Goal: Transaction & Acquisition: Purchase product/service

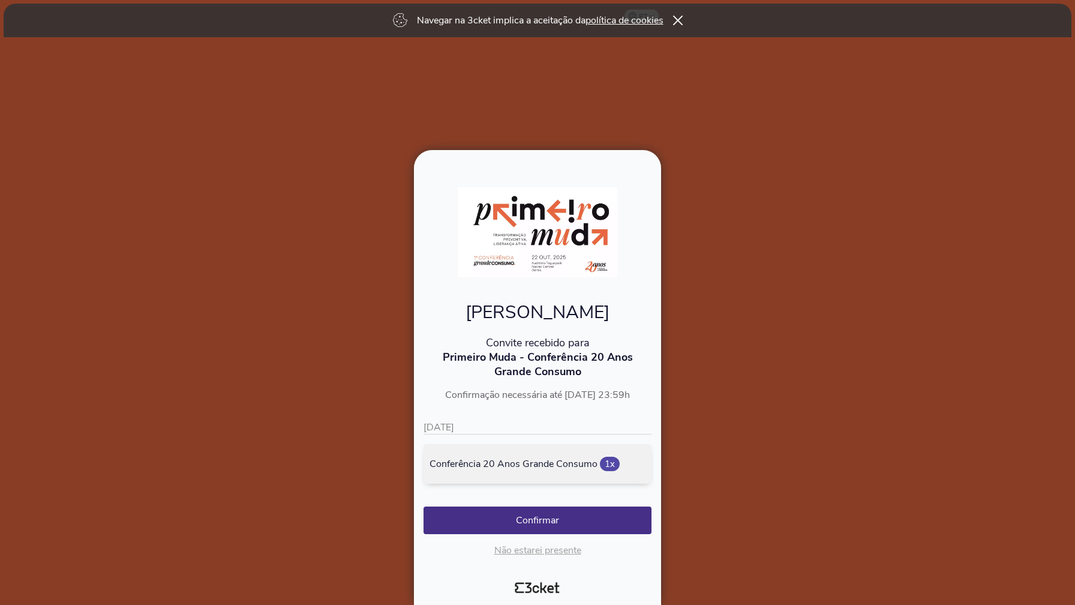
click at [488, 424] on p "[DATE]" at bounding box center [538, 428] width 228 height 14
click at [444, 424] on p "[DATE]" at bounding box center [538, 428] width 228 height 14
click at [554, 518] on button "Confirmar" at bounding box center [538, 520] width 228 height 28
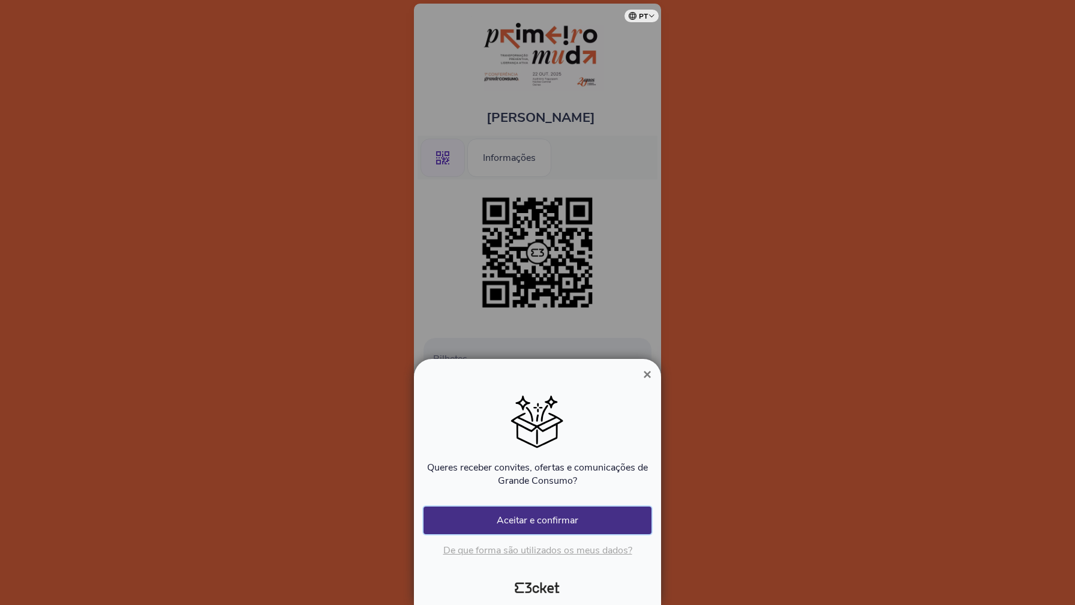
click at [545, 526] on button "Aceitar e confirmar" at bounding box center [538, 520] width 228 height 28
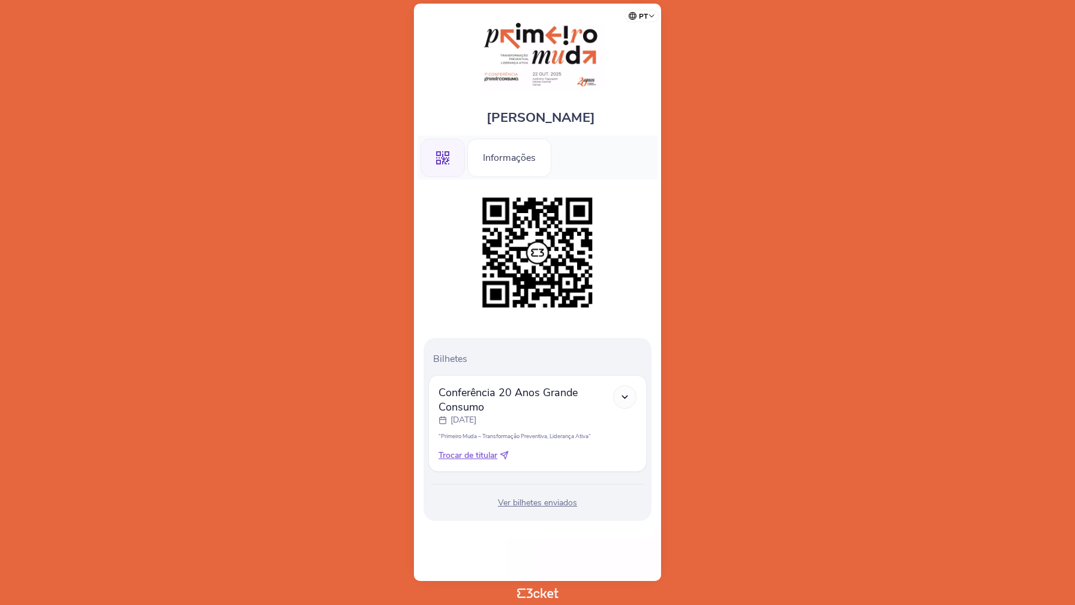
click at [536, 503] on div "Ver bilhetes enviados" at bounding box center [537, 503] width 218 height 12
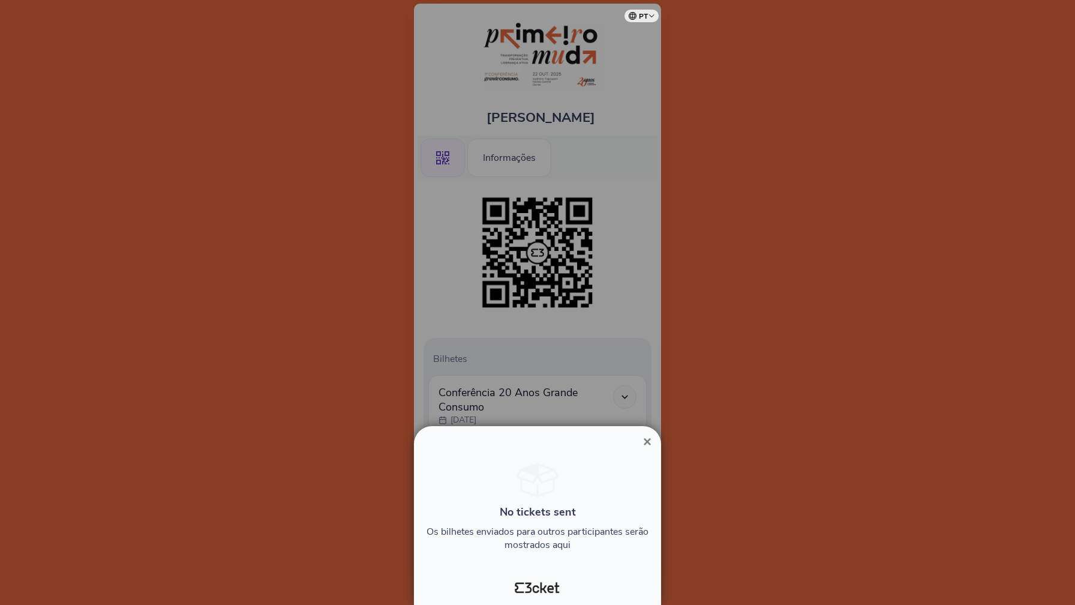
click at [654, 437] on button "×" at bounding box center [648, 441] width 28 height 14
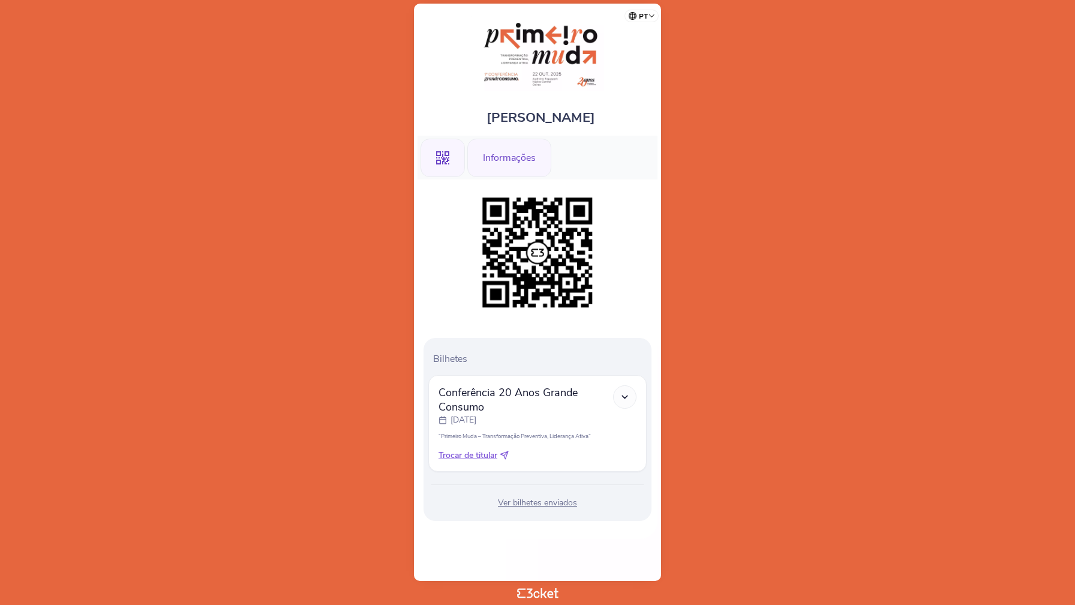
click at [517, 163] on div "Informações" at bounding box center [509, 158] width 84 height 38
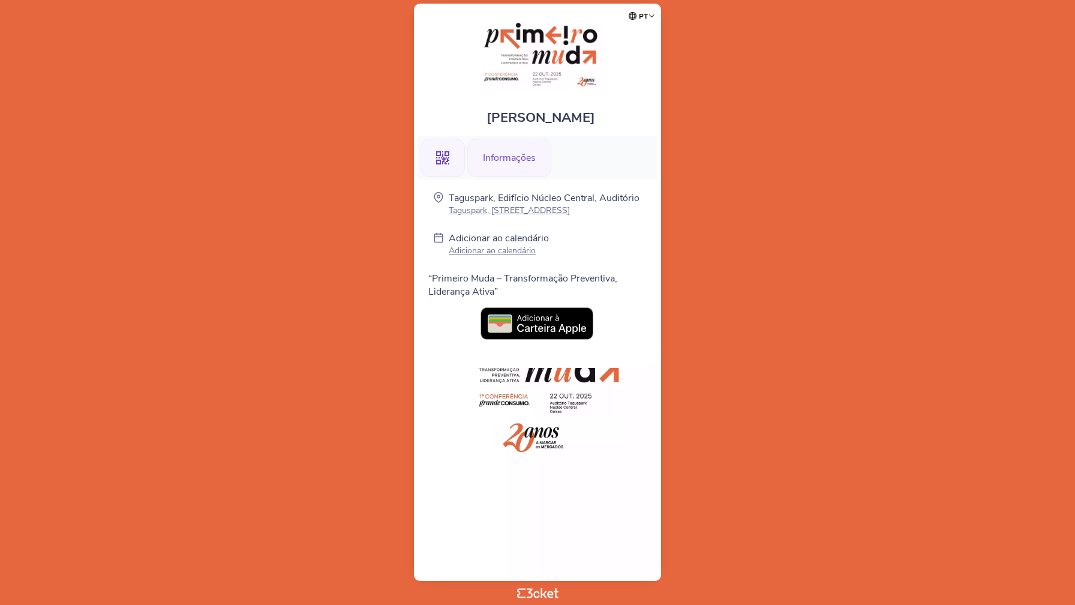
click at [437, 161] on icon ".st0{fill-rule:evenodd;clip-rule:evenodd;}" at bounding box center [442, 157] width 13 height 13
